Goal: Transaction & Acquisition: Purchase product/service

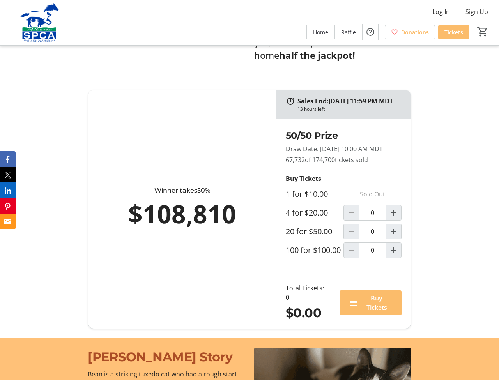
scroll to position [515, 0]
click at [396, 254] on mat-icon "Increment by one" at bounding box center [393, 249] width 9 height 9
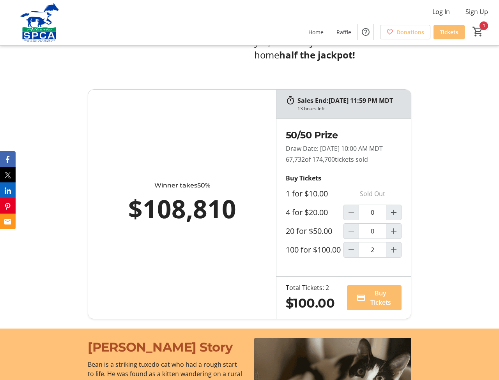
type input "1"
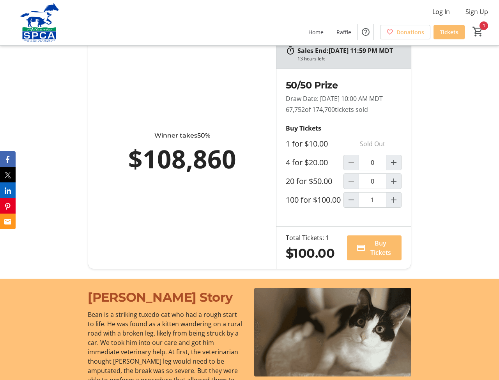
scroll to position [567, 0]
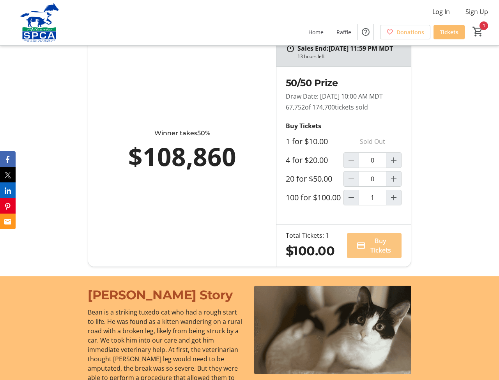
click at [384, 255] on span "Buy Tickets" at bounding box center [380, 245] width 23 height 19
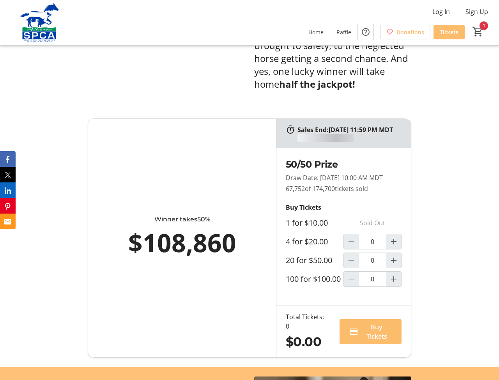
scroll to position [567, 0]
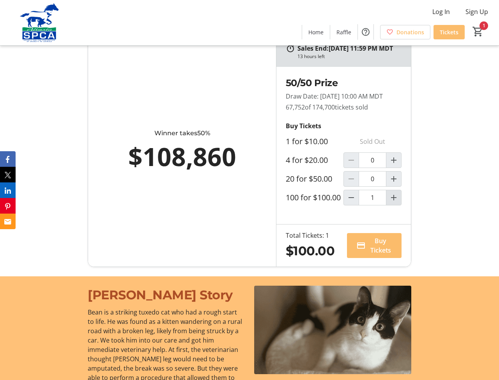
click at [396, 202] on mat-icon "Increment by one" at bounding box center [393, 197] width 9 height 9
type input "2"
click at [384, 255] on span "Buy Tickets" at bounding box center [381, 245] width 21 height 19
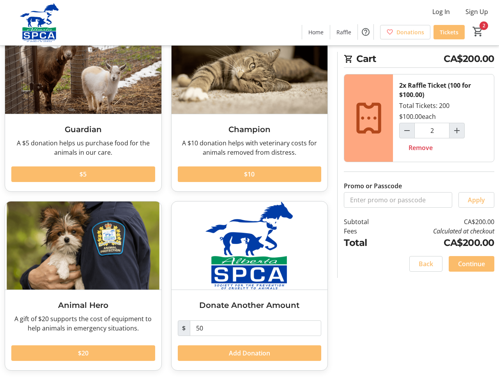
scroll to position [62, 0]
click at [468, 263] on span "Continue" at bounding box center [471, 263] width 27 height 9
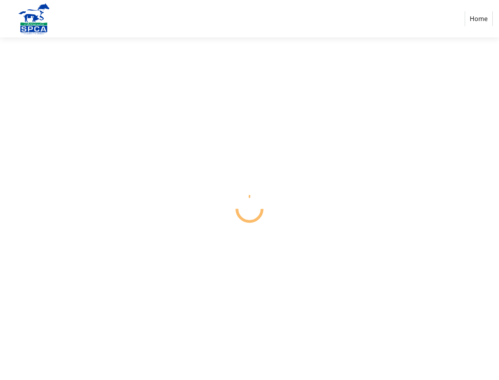
select select "CA"
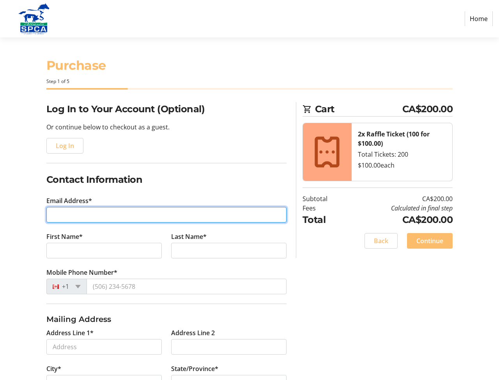
drag, startPoint x: 95, startPoint y: 213, endPoint x: 118, endPoint y: 212, distance: 23.4
type input "[EMAIL_ADDRESS][DOMAIN_NAME]"
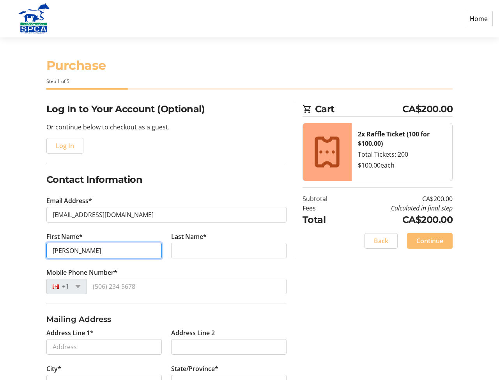
type input "[PERSON_NAME]"
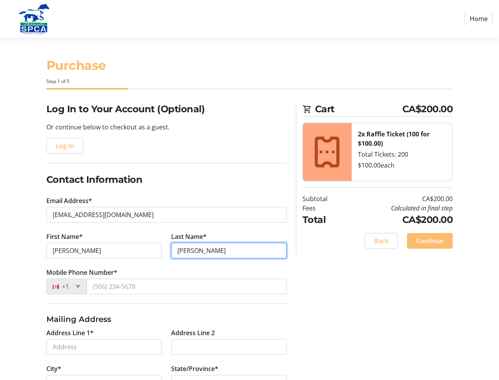
type input "[PERSON_NAME]"
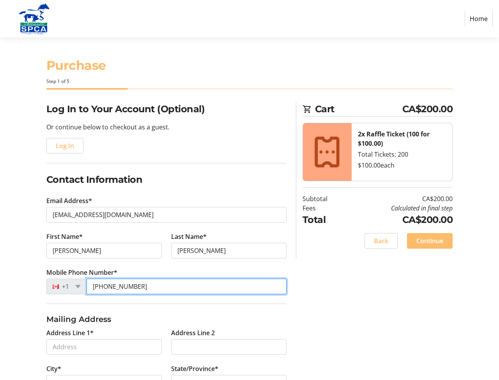
type input "[PHONE_NUMBER]"
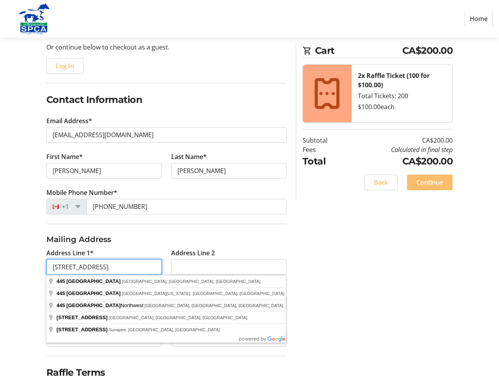
scroll to position [82, 0]
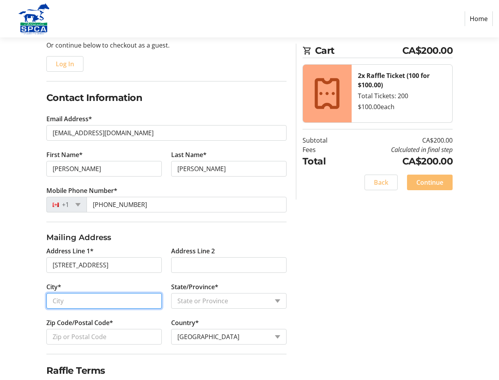
type input "[STREET_ADDRESS]"
type input "[GEOGRAPHIC_DATA]"
select select "AB"
type input "T6M 0Y7"
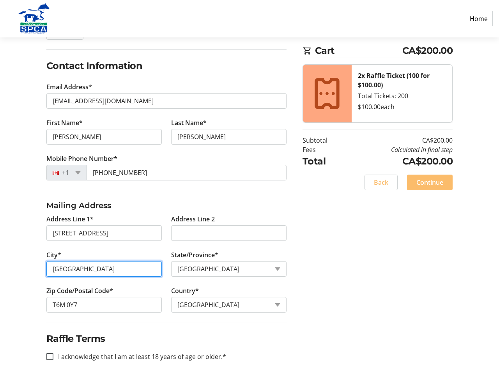
scroll to position [114, 0]
click at [51, 355] on input "I acknowledge that I am at least 18 years of age or older.*" at bounding box center [49, 356] width 7 height 7
checkbox input "true"
click at [444, 182] on span at bounding box center [430, 182] width 46 height 19
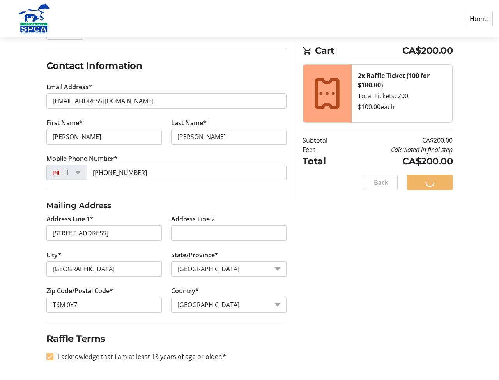
scroll to position [0, 0]
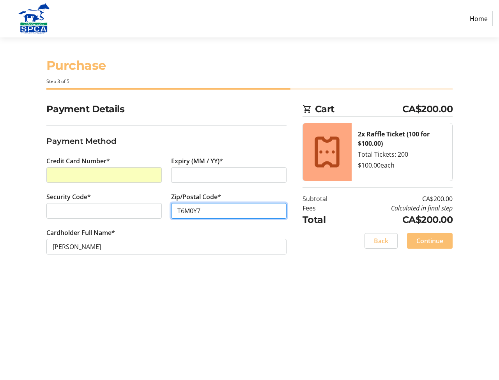
type input "T6M0Y7"
click at [433, 244] on span "Continue" at bounding box center [429, 240] width 27 height 9
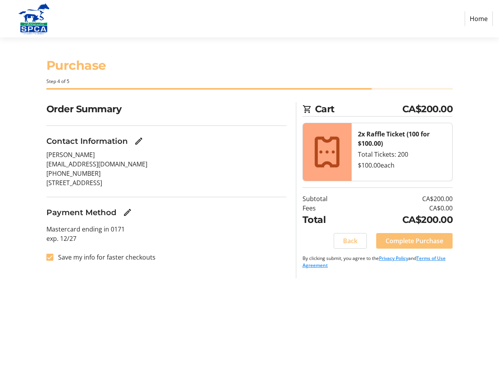
click at [420, 244] on span "Complete Purchase" at bounding box center [414, 240] width 58 height 9
